Goal: Browse casually

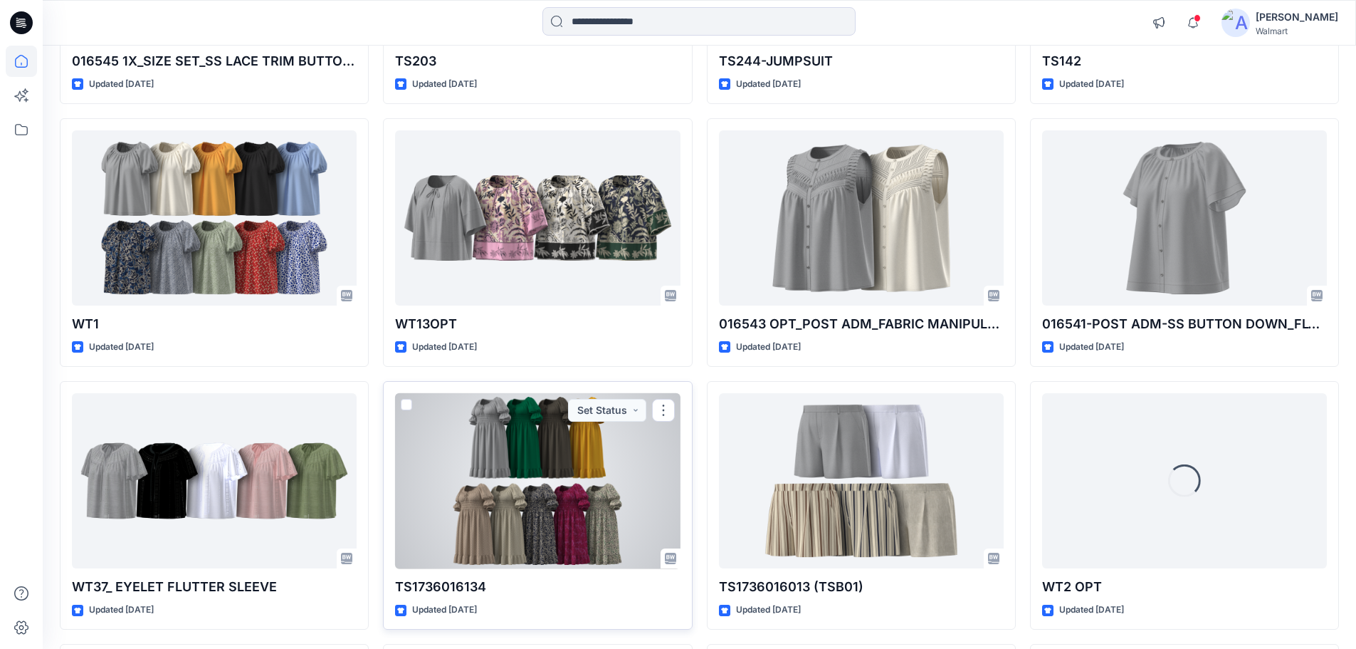
scroll to position [1467, 0]
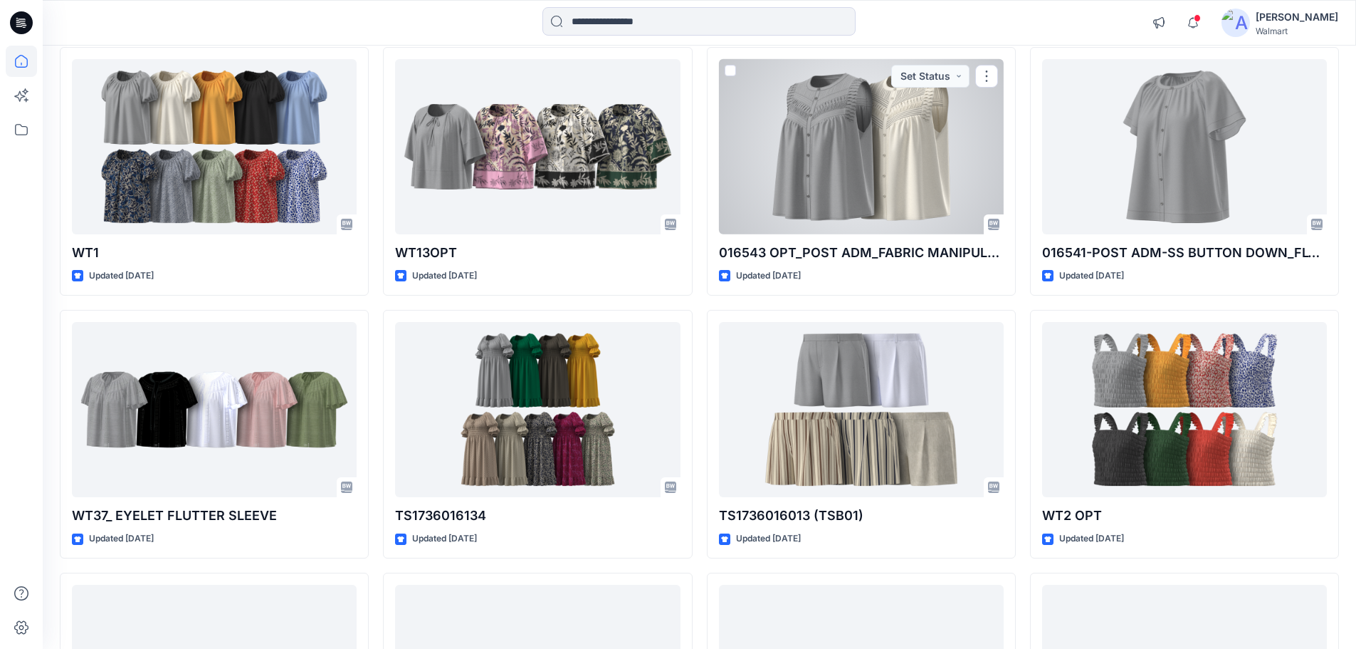
drag, startPoint x: 834, startPoint y: 155, endPoint x: 861, endPoint y: 172, distance: 31.6
click at [834, 156] on div at bounding box center [861, 147] width 285 height 176
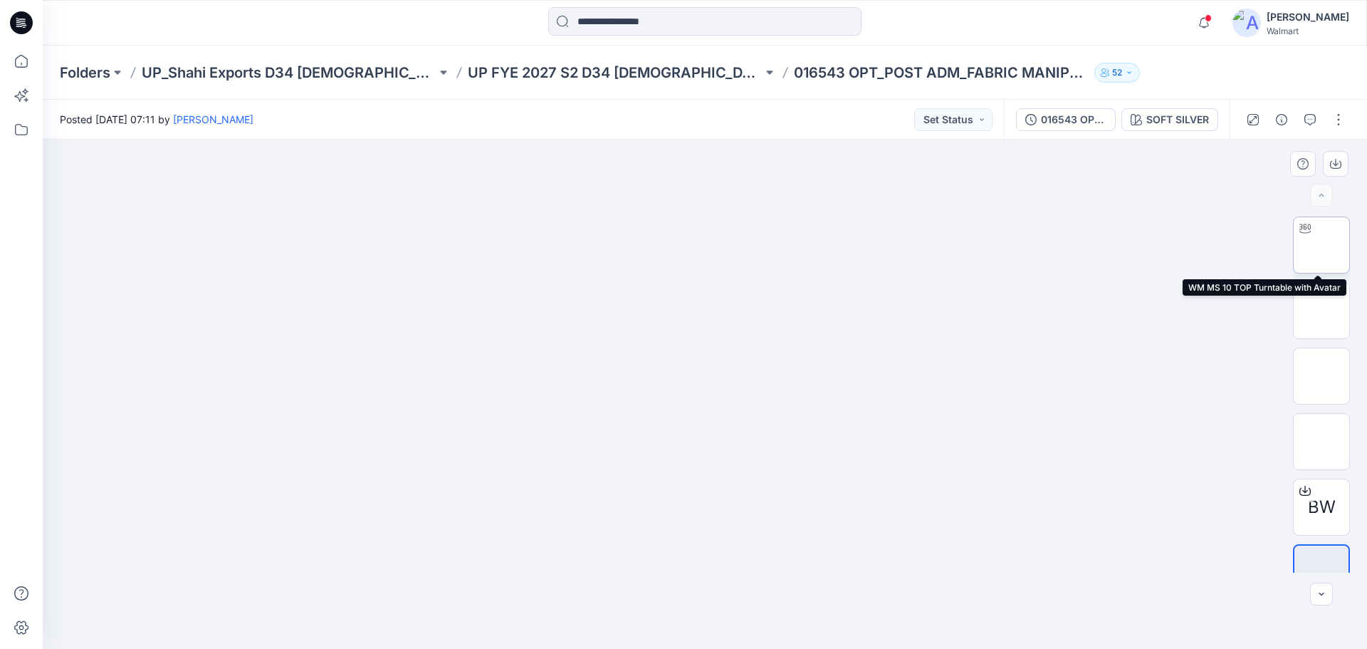
click at [1321, 245] on img at bounding box center [1321, 245] width 0 height 0
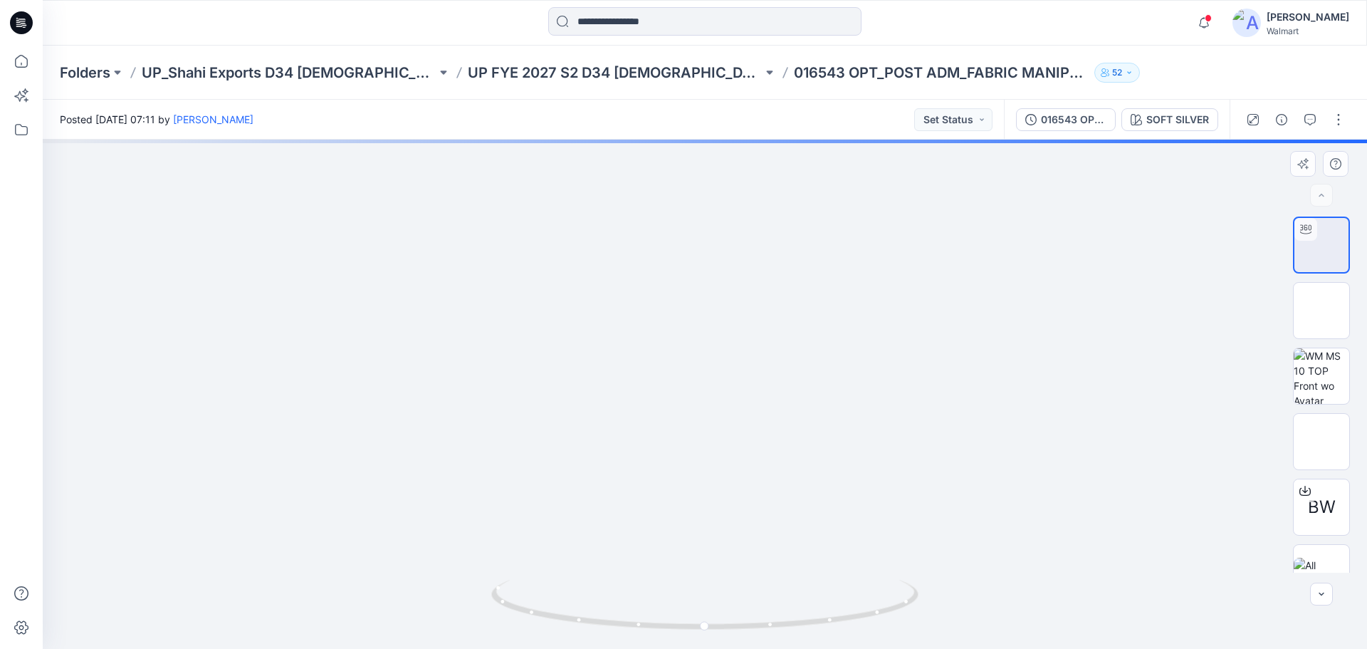
drag, startPoint x: 718, startPoint y: 424, endPoint x: 731, endPoint y: 496, distance: 72.5
click at [731, 496] on img at bounding box center [705, 326] width 1198 height 644
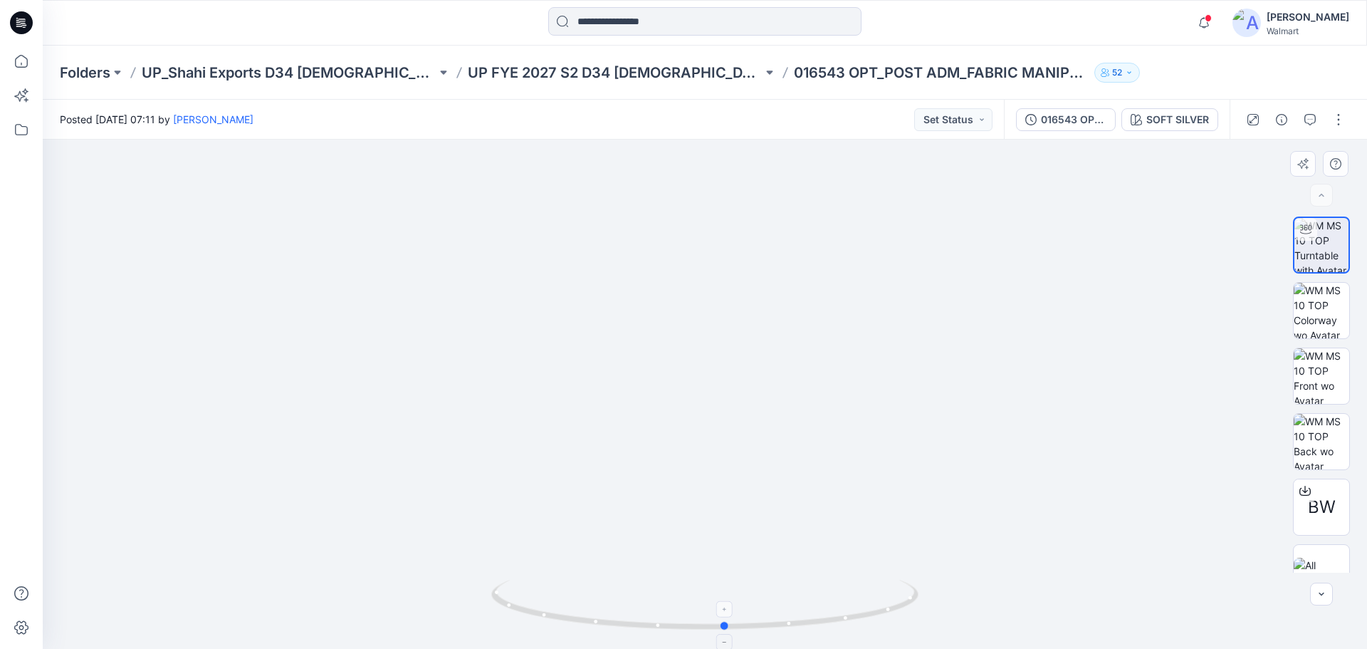
drag, startPoint x: 729, startPoint y: 628, endPoint x: 750, endPoint y: 603, distance: 32.4
click at [750, 603] on icon at bounding box center [706, 606] width 431 height 53
click at [23, 60] on icon at bounding box center [21, 61] width 31 height 31
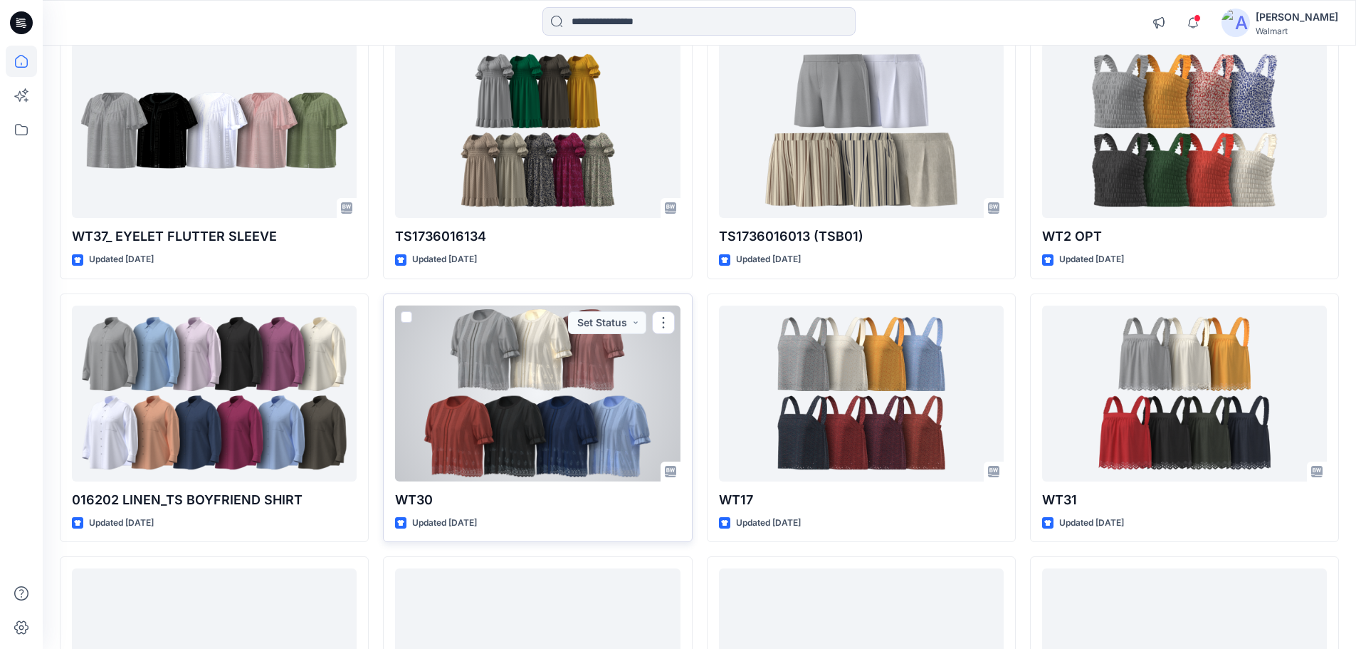
scroll to position [1638, 0]
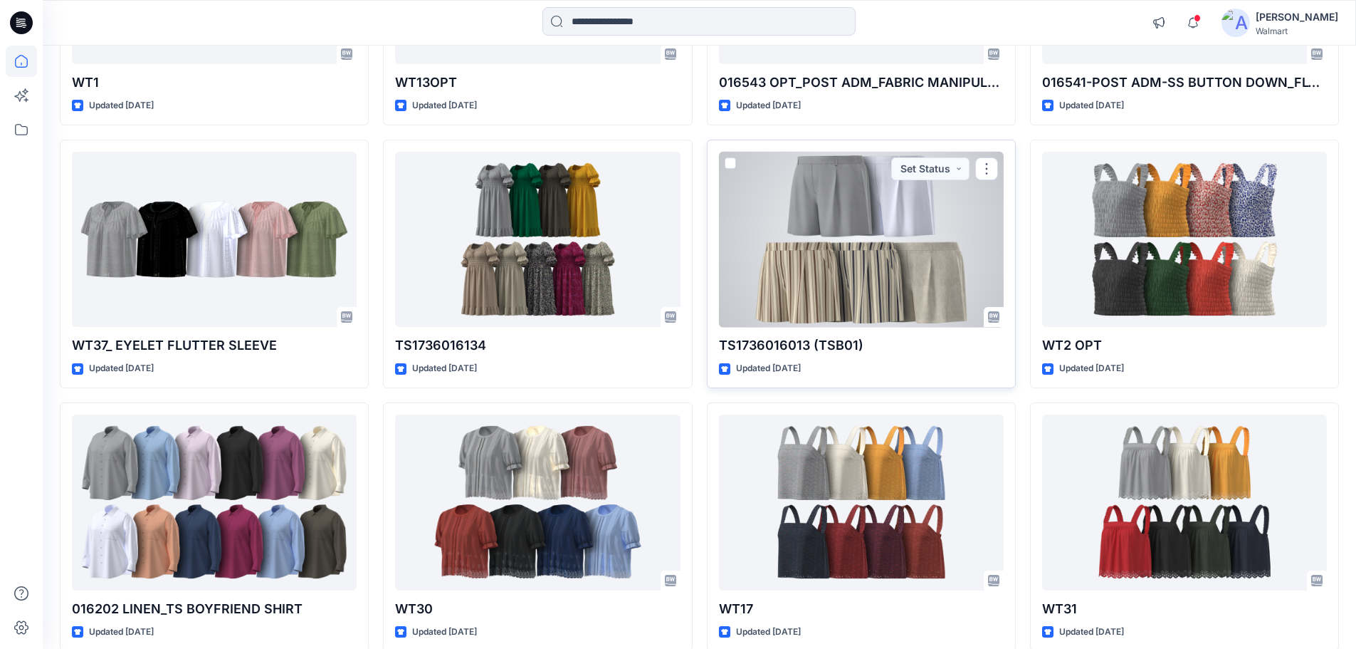
click at [865, 224] on div at bounding box center [861, 240] width 285 height 176
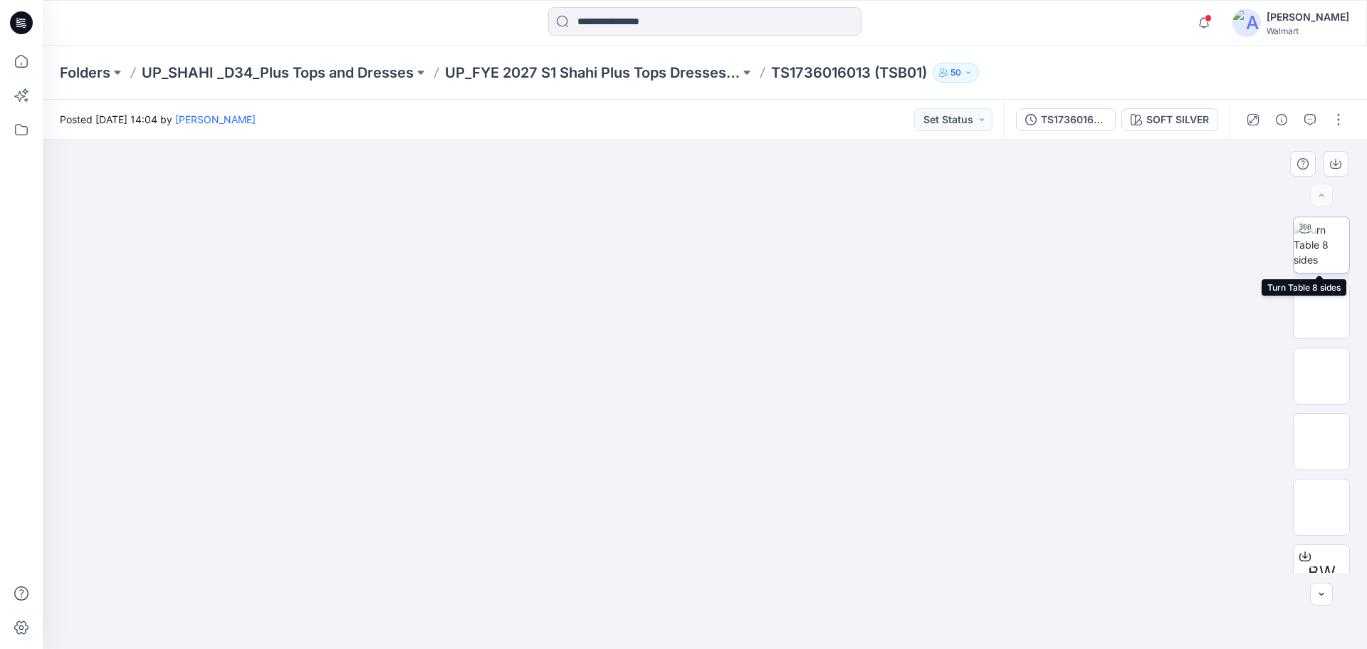
click at [1322, 257] on img at bounding box center [1322, 244] width 56 height 45
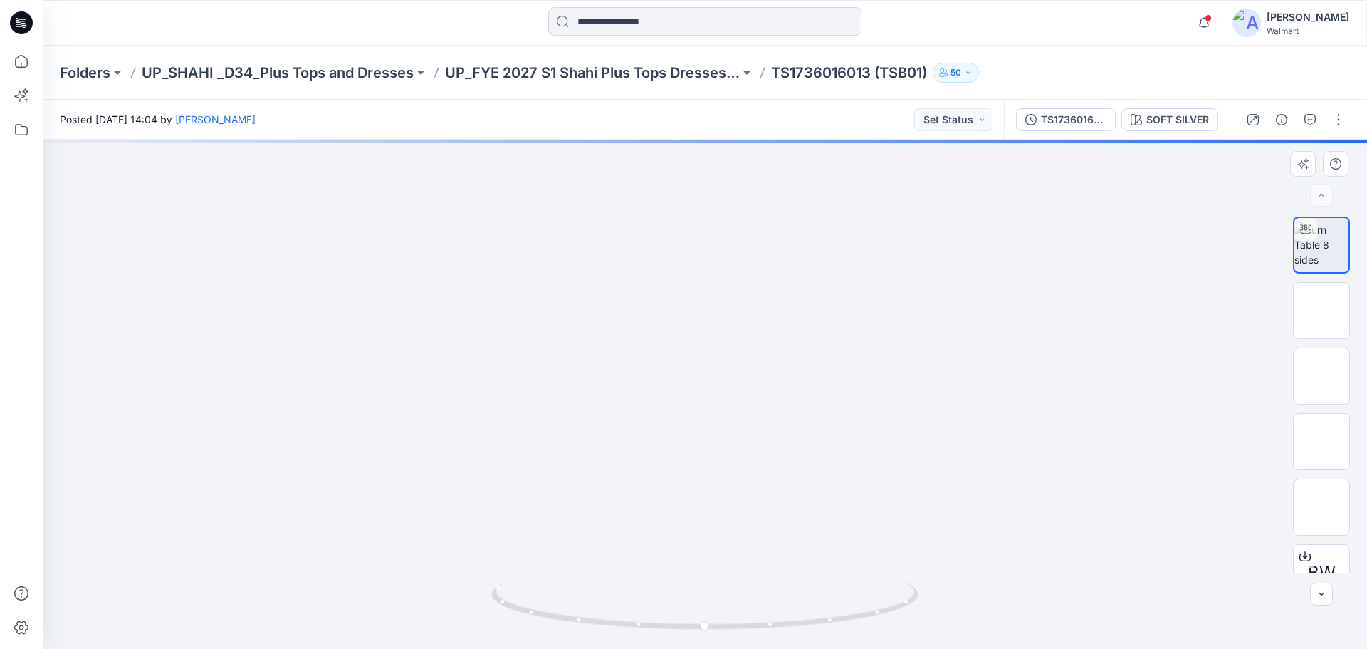
drag, startPoint x: 714, startPoint y: 307, endPoint x: 714, endPoint y: 369, distance: 61.9
click at [714, 369] on img at bounding box center [705, 231] width 1295 height 836
drag, startPoint x: 772, startPoint y: 629, endPoint x: 597, endPoint y: 620, distance: 175.4
click at [597, 620] on icon at bounding box center [706, 606] width 431 height 53
drag, startPoint x: 777, startPoint y: 408, endPoint x: 776, endPoint y: 463, distance: 55.6
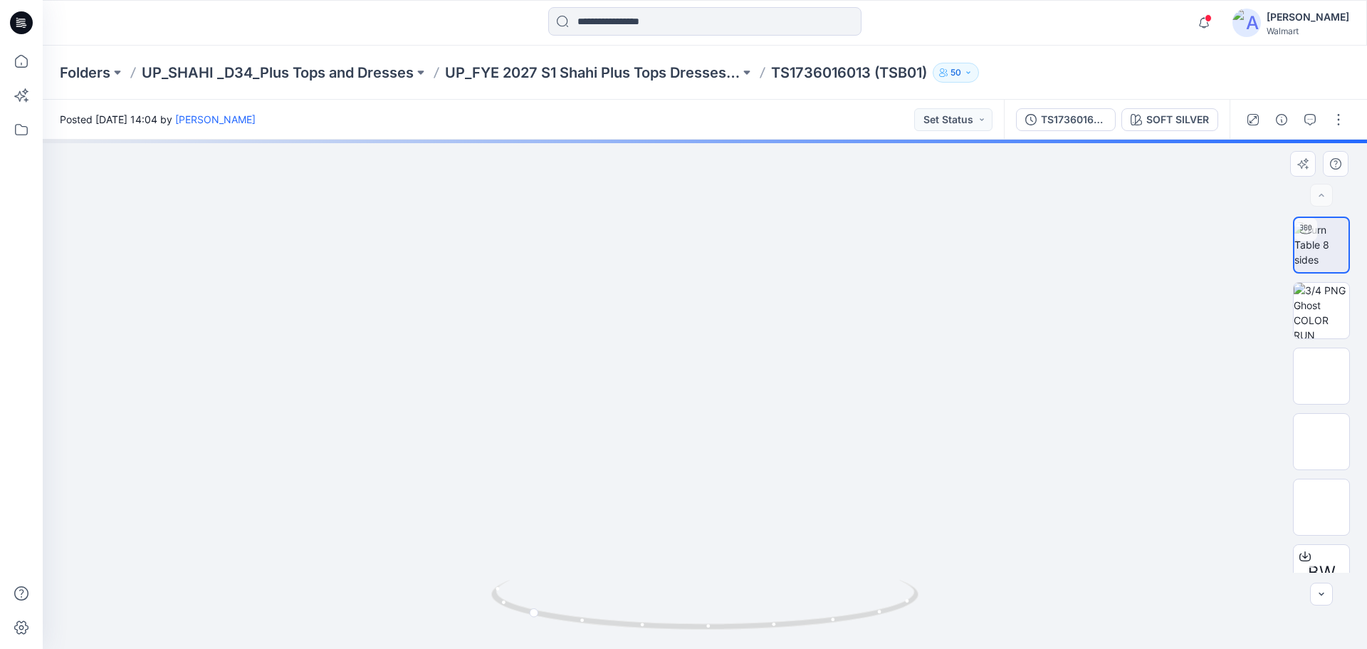
click at [776, 463] on img at bounding box center [704, 177] width 1688 height 945
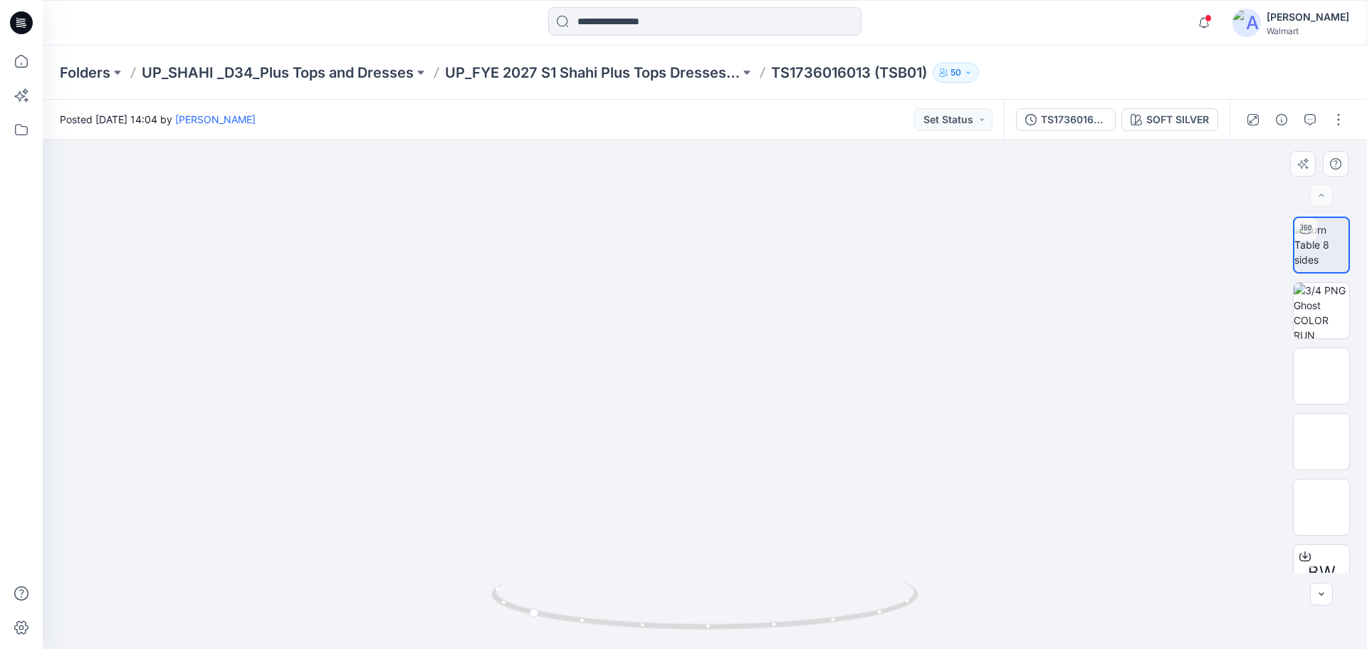
drag, startPoint x: 743, startPoint y: 490, endPoint x: 718, endPoint y: 299, distance: 192.3
drag, startPoint x: 755, startPoint y: 449, endPoint x: 753, endPoint y: 434, distance: 15.1
drag, startPoint x: 698, startPoint y: 621, endPoint x: 555, endPoint y: 603, distance: 143.5
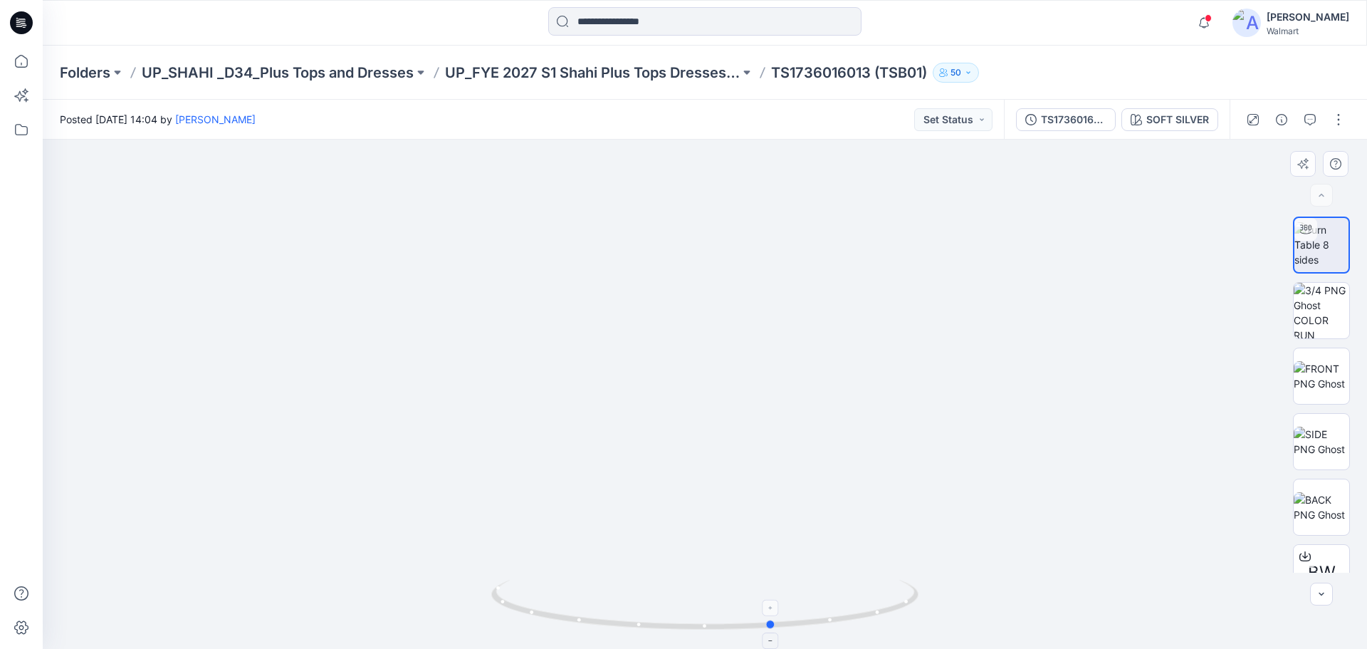
click at [555, 603] on icon at bounding box center [706, 606] width 431 height 53
drag, startPoint x: 708, startPoint y: 358, endPoint x: 697, endPoint y: 377, distance: 21.4
click at [697, 377] on img at bounding box center [679, 69] width 1934 height 1158
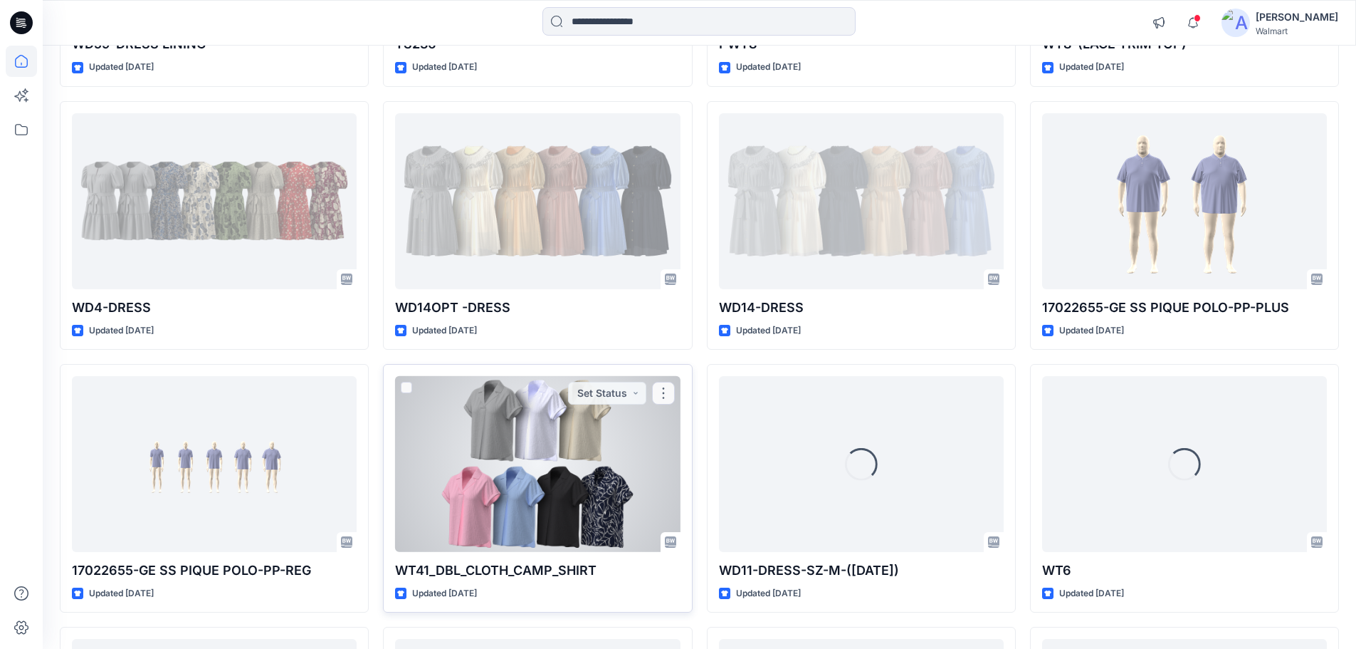
scroll to position [4835, 0]
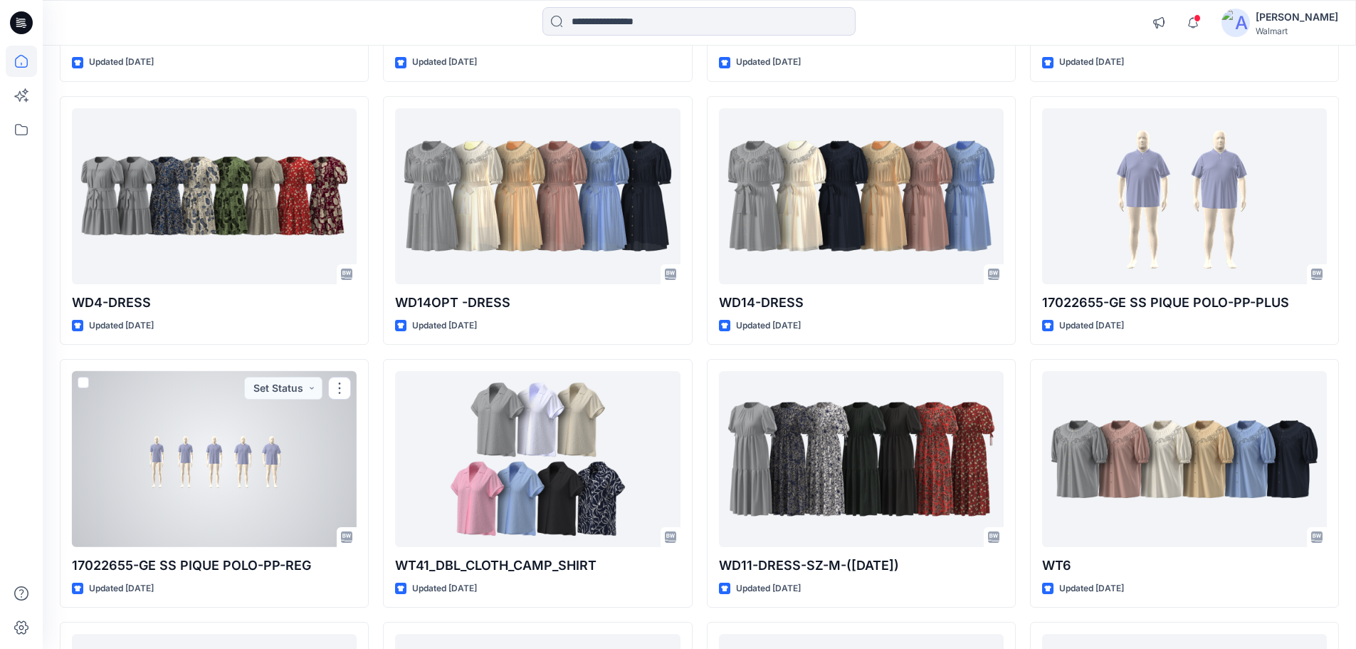
drag, startPoint x: 249, startPoint y: 480, endPoint x: 256, endPoint y: 476, distance: 7.3
click at [249, 479] on div at bounding box center [214, 459] width 285 height 176
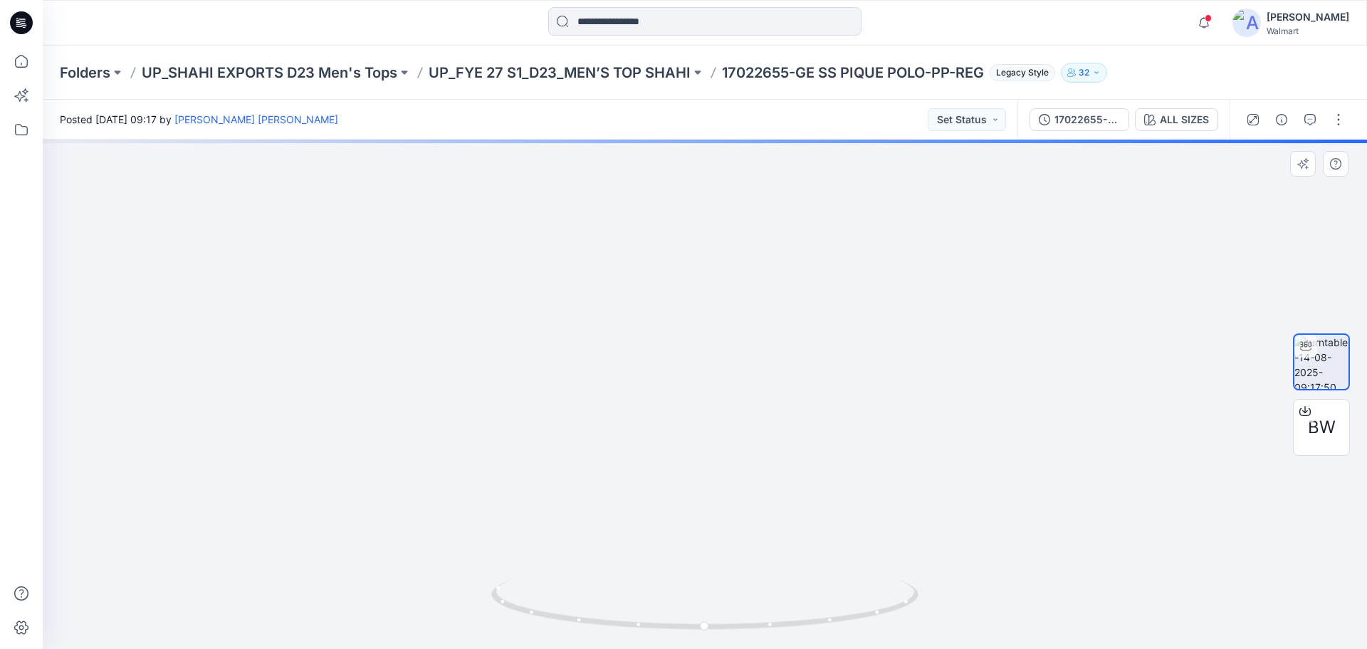
drag, startPoint x: 428, startPoint y: 349, endPoint x: 604, endPoint y: 347, distance: 176.6
click at [604, 347] on img at bounding box center [887, 99] width 1688 height 1097
drag, startPoint x: 899, startPoint y: 378, endPoint x: 208, endPoint y: 367, distance: 691.4
click at [208, 367] on img at bounding box center [523, 95] width 1688 height 1108
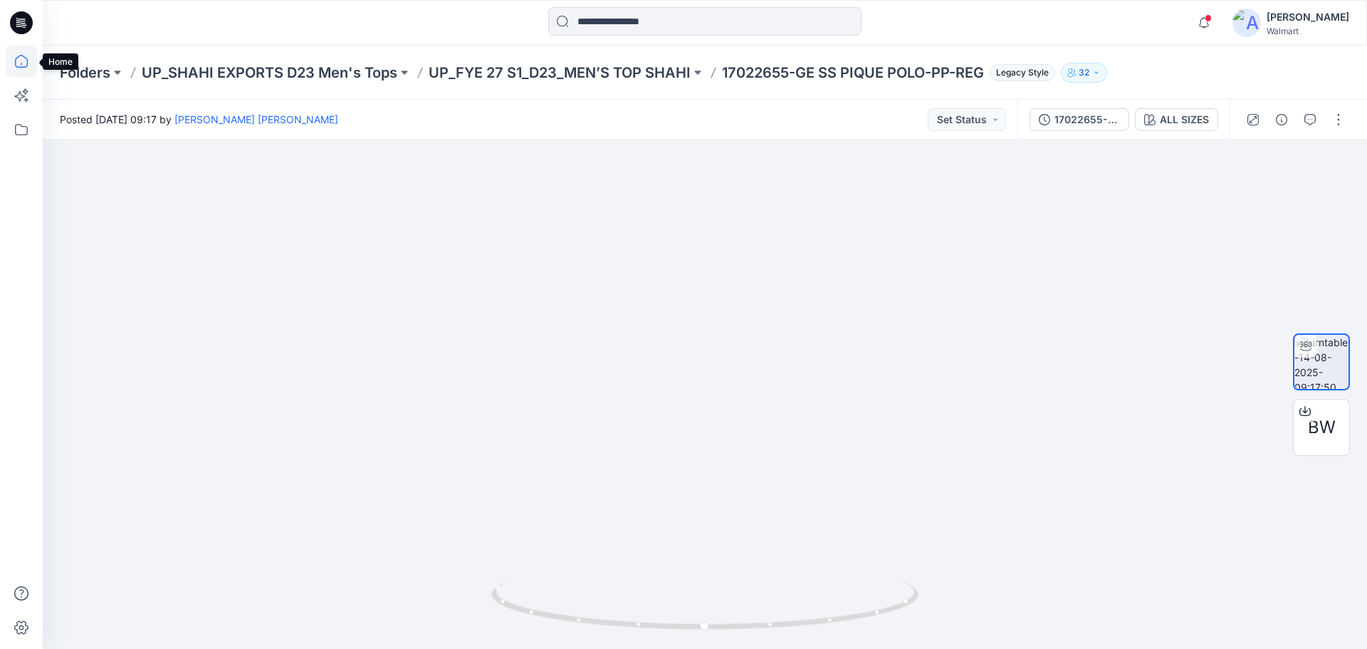
click at [23, 63] on icon at bounding box center [21, 61] width 31 height 31
